Goal: Information Seeking & Learning: Find specific fact

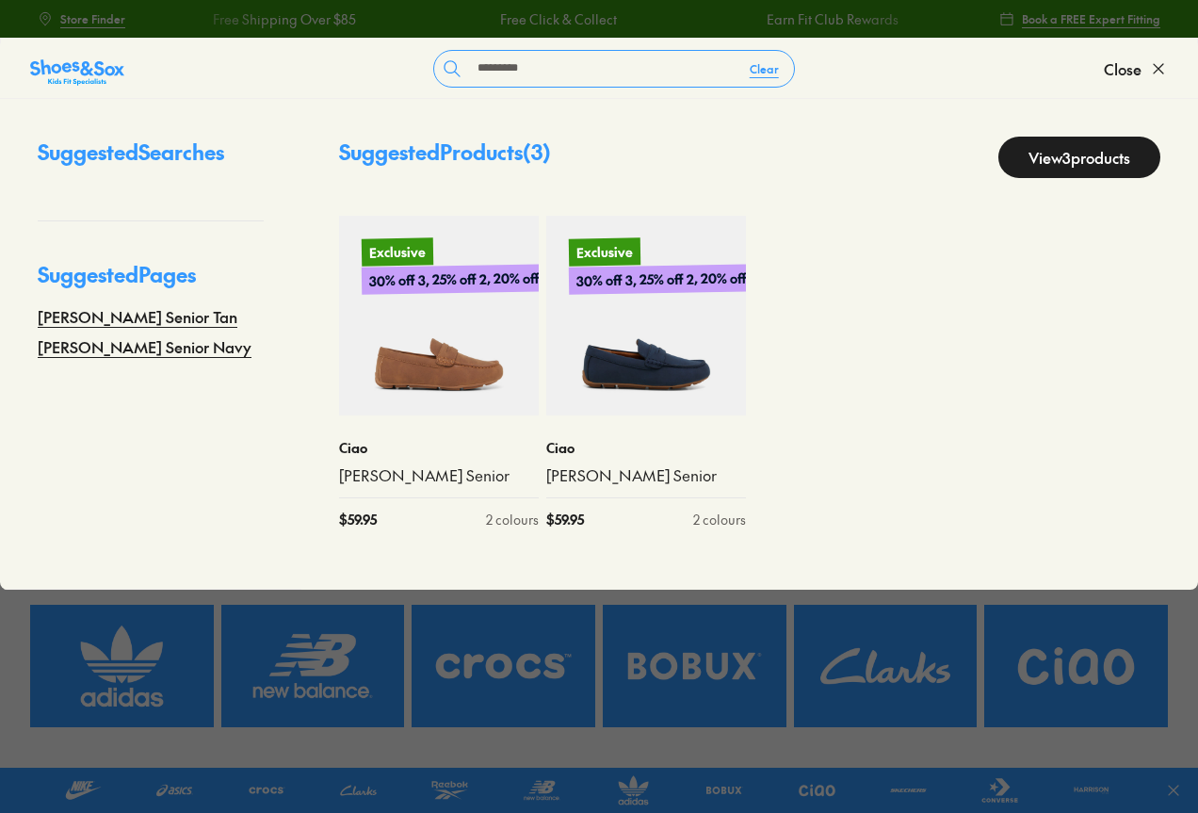
type input "*********"
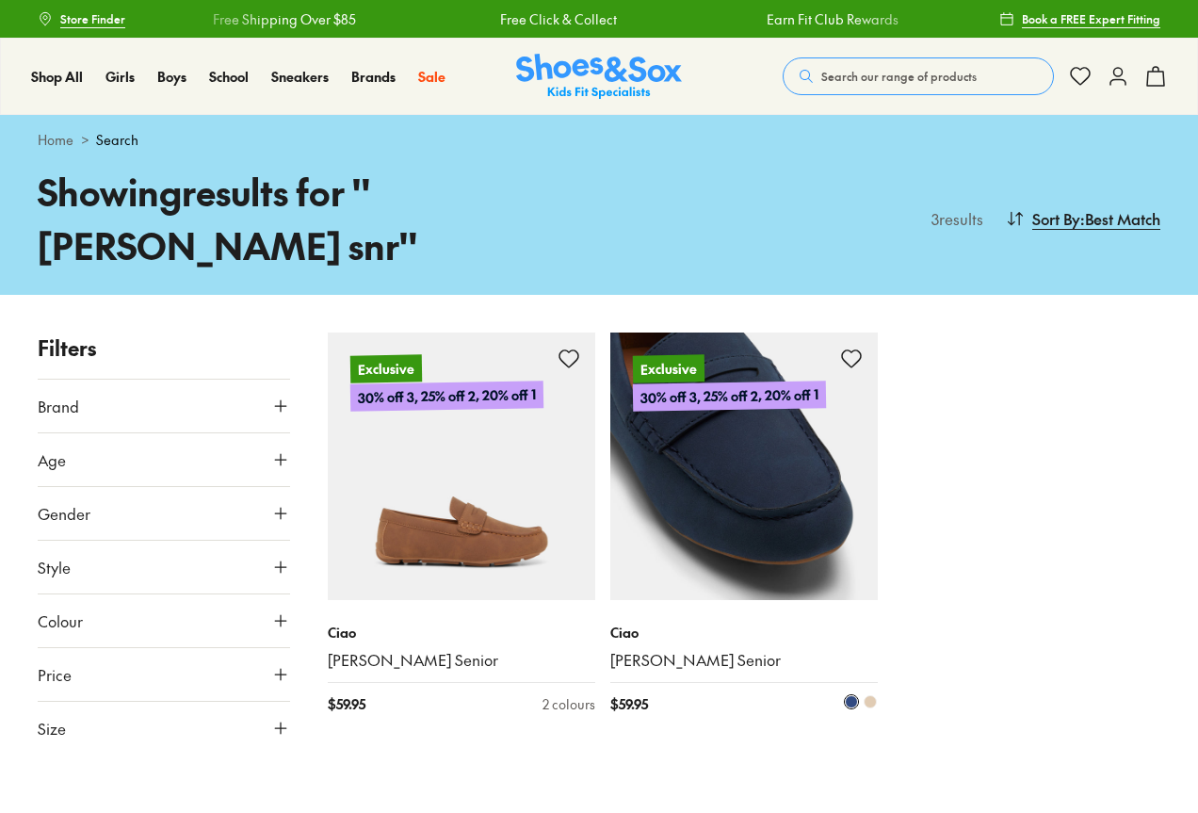
click at [456, 375] on img at bounding box center [462, 467] width 268 height 268
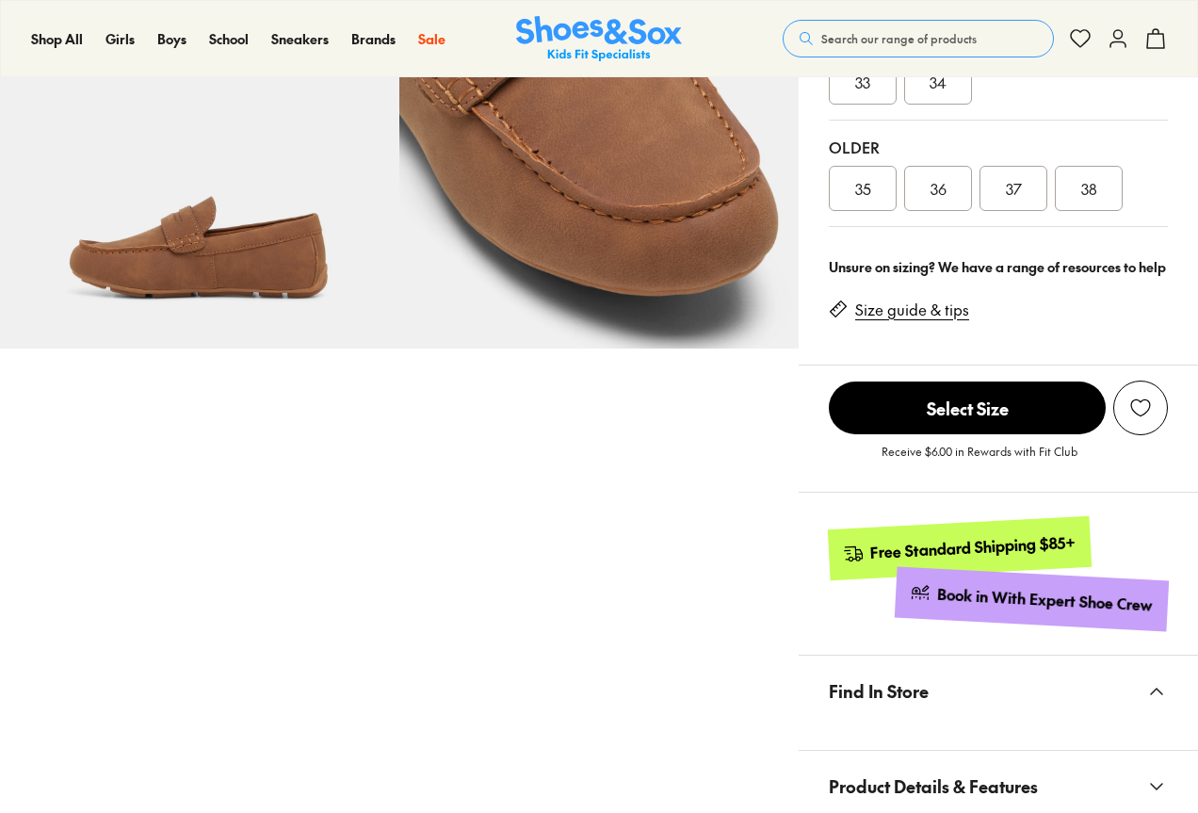
scroll to position [754, 0]
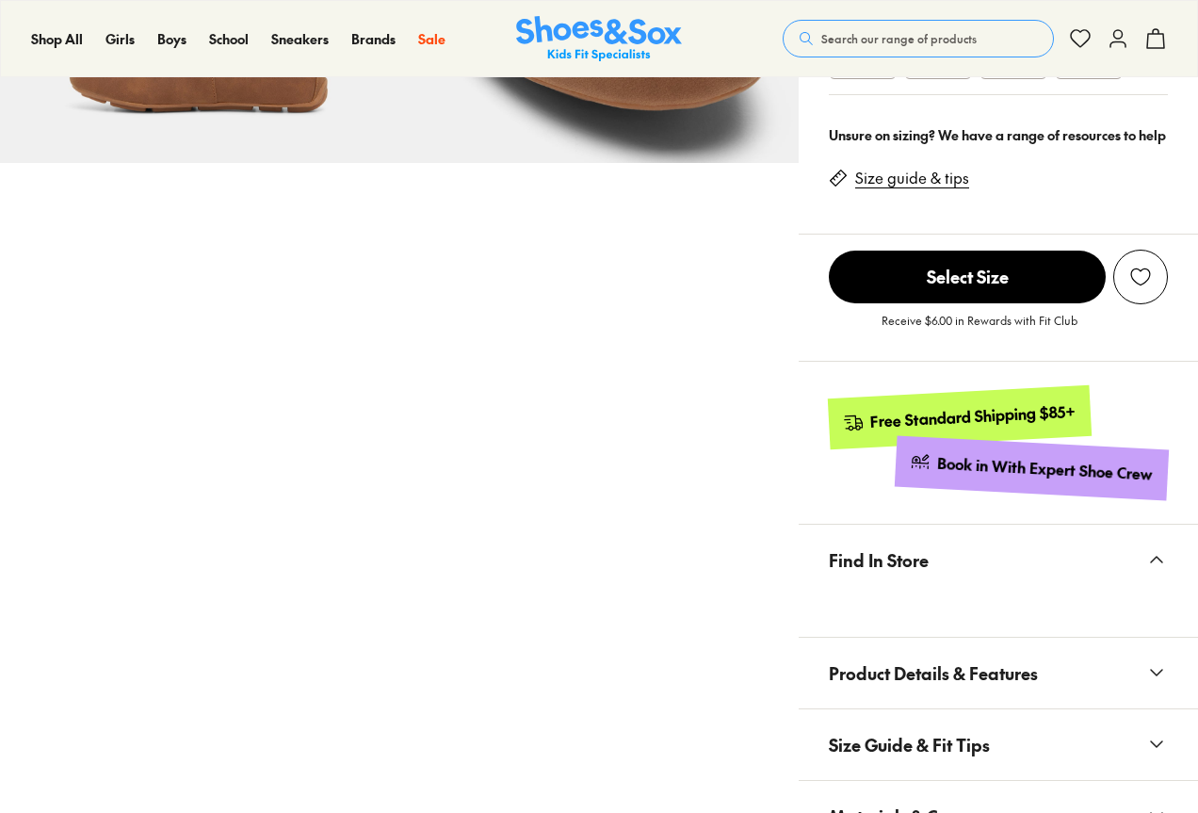
select select "*"
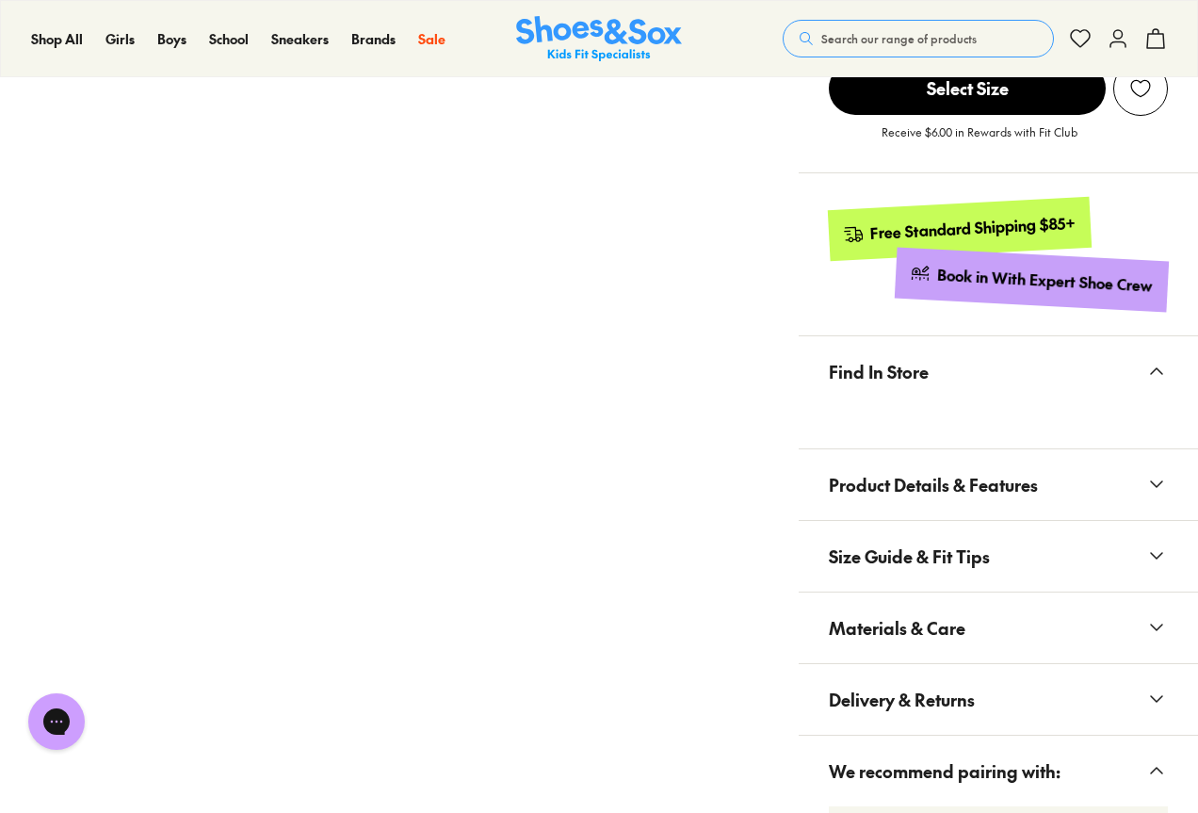
scroll to position [0, 0]
click at [899, 600] on span "Materials & Care" at bounding box center [897, 628] width 137 height 56
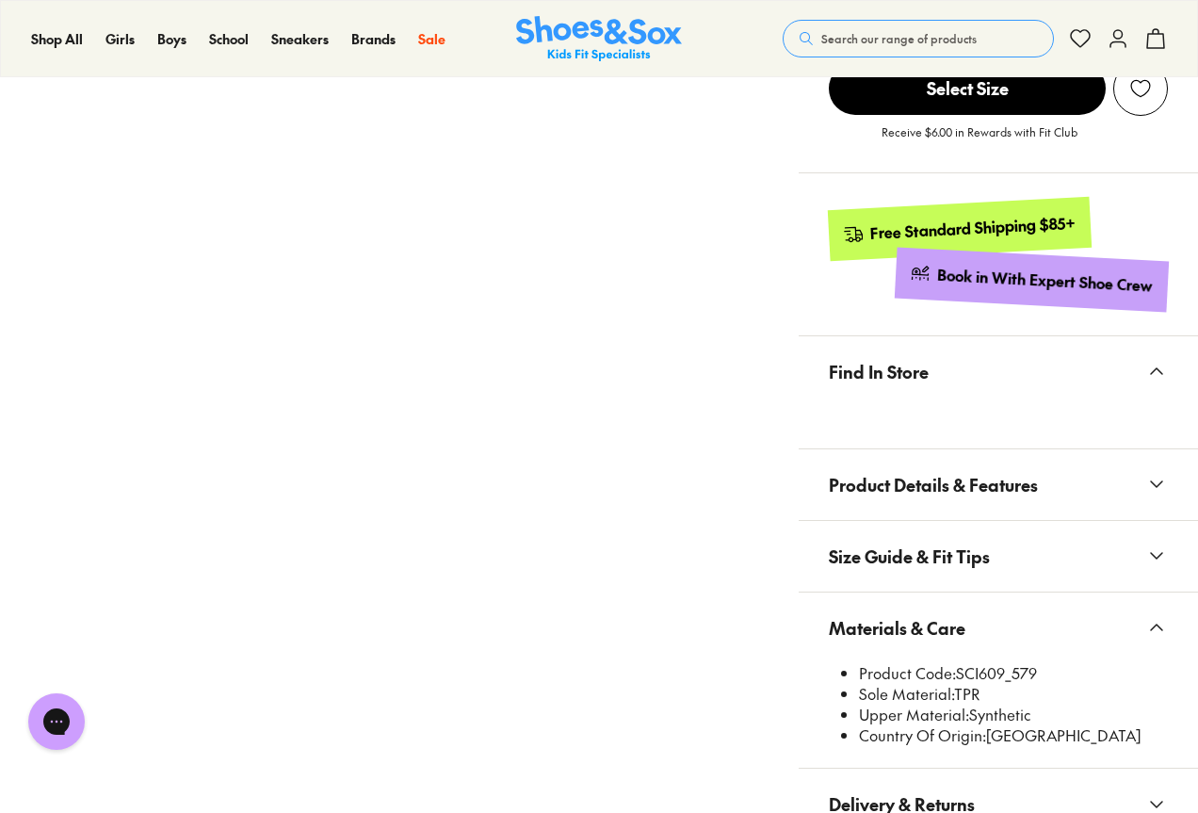
click at [977, 663] on ul "Product Code: SCI609_579 Sole Material: TPR Upper Material: Synthetic Country O…" at bounding box center [1006, 704] width 324 height 83
click at [964, 663] on li "Product Code: SCI609_579" at bounding box center [1013, 673] width 309 height 21
drag, startPoint x: 956, startPoint y: 630, endPoint x: 1005, endPoint y: 629, distance: 49.0
click at [1005, 663] on li "Product Code: SCI609_579" at bounding box center [1013, 673] width 309 height 21
copy li "SCI609"
